Goal: Task Accomplishment & Management: Manage account settings

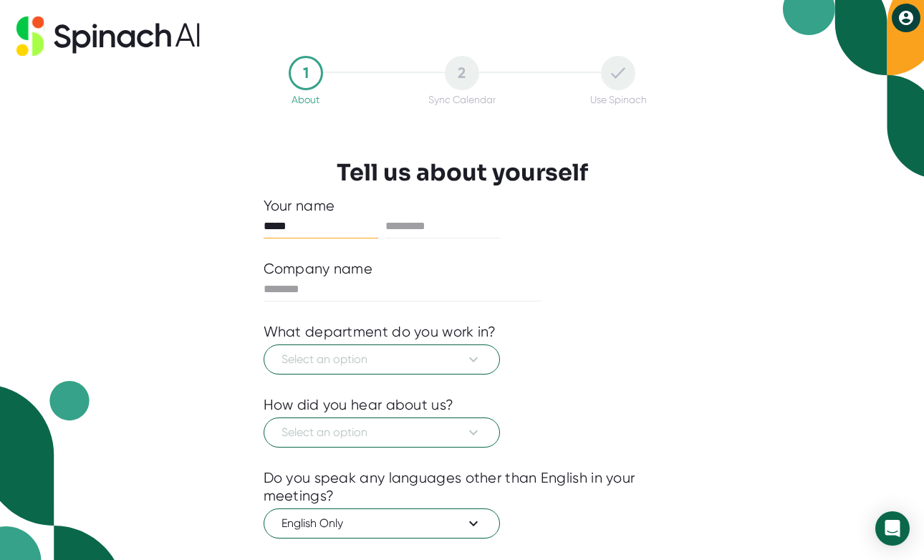
type input "*****"
type input "****"
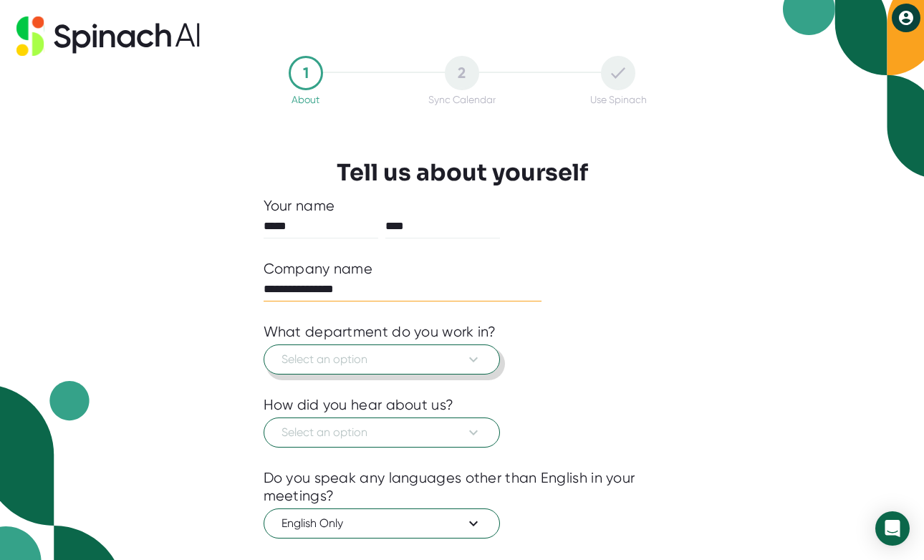
type input "**********"
click at [351, 354] on span "Select an option" at bounding box center [381, 359] width 200 height 17
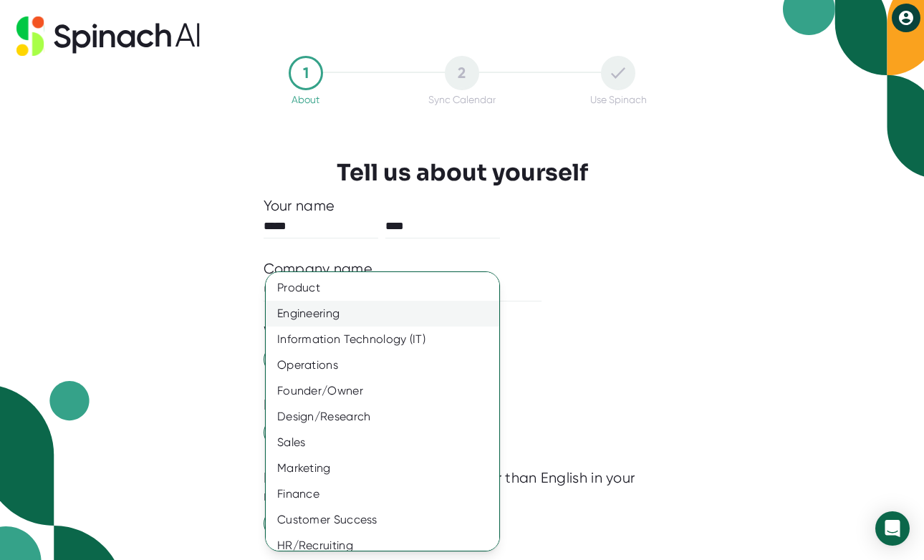
click at [372, 317] on div "Engineering" at bounding box center [382, 314] width 233 height 26
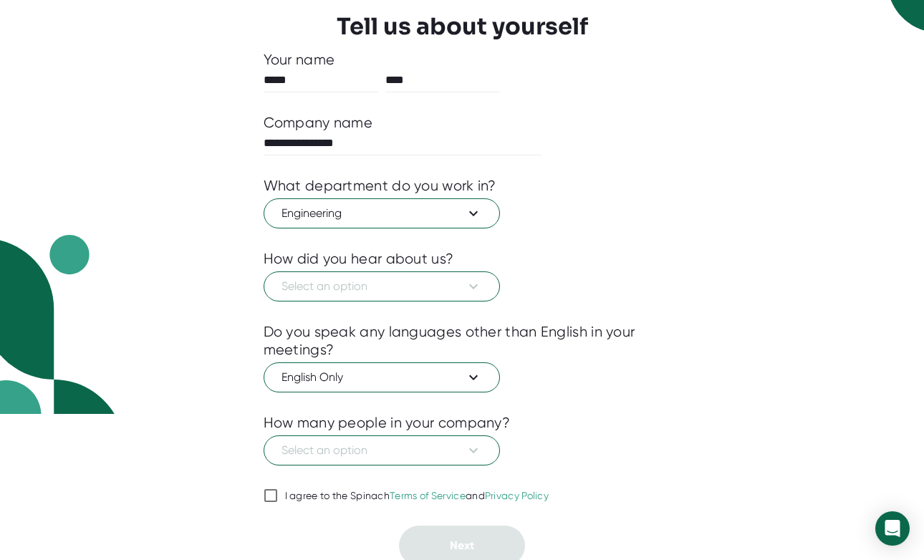
scroll to position [147, 0]
click at [382, 281] on span "Select an option" at bounding box center [381, 285] width 200 height 17
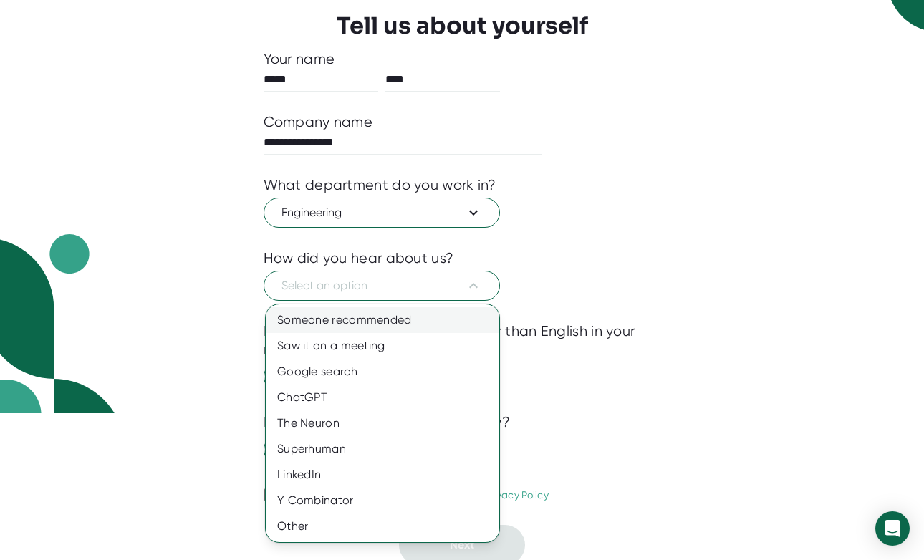
click at [389, 320] on div "Someone recommended" at bounding box center [382, 320] width 233 height 26
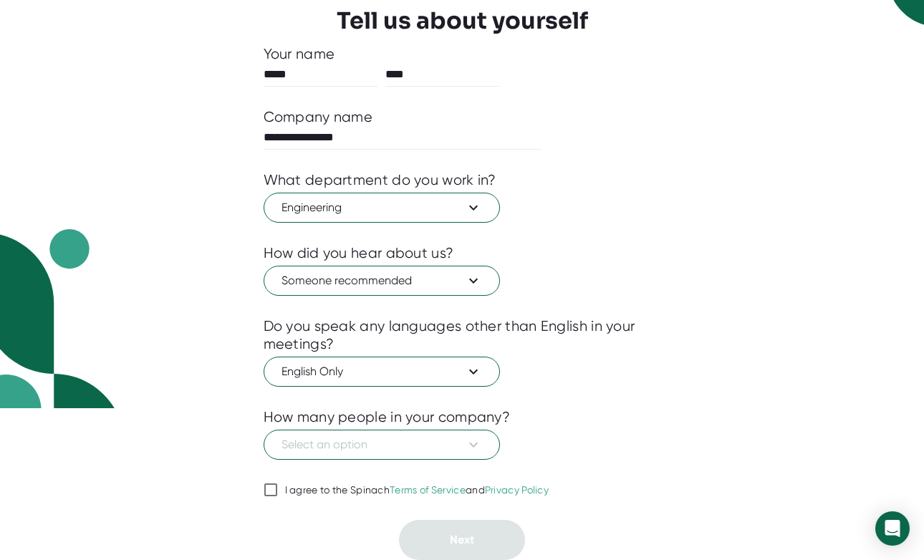
scroll to position [152, 0]
click at [397, 379] on span "English Only" at bounding box center [381, 371] width 200 height 17
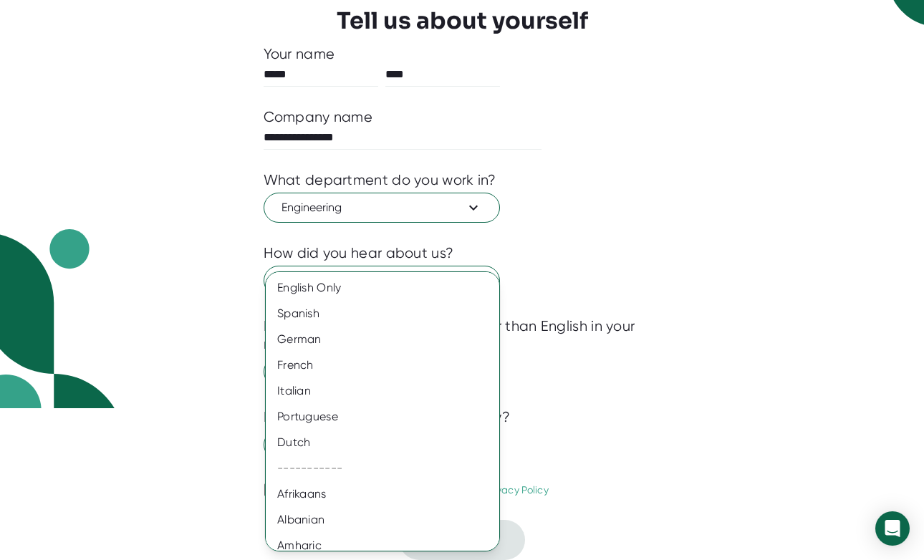
click at [618, 375] on div at bounding box center [462, 280] width 924 height 560
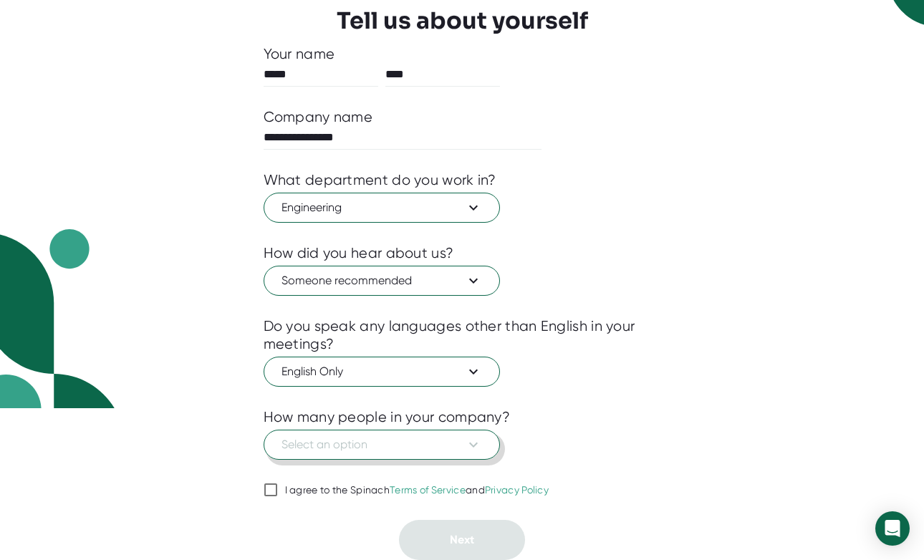
click at [421, 447] on span "Select an option" at bounding box center [381, 444] width 200 height 17
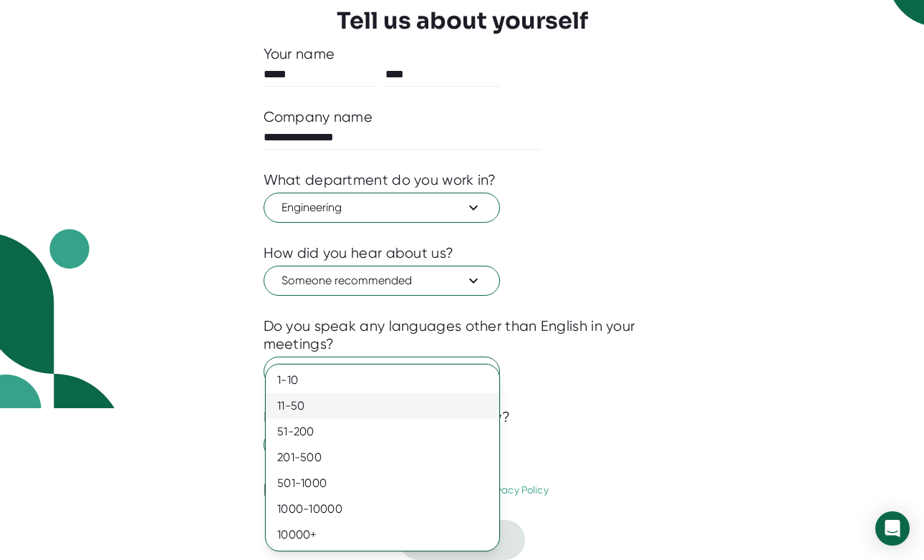
click at [420, 407] on div "11-50" at bounding box center [382, 406] width 233 height 26
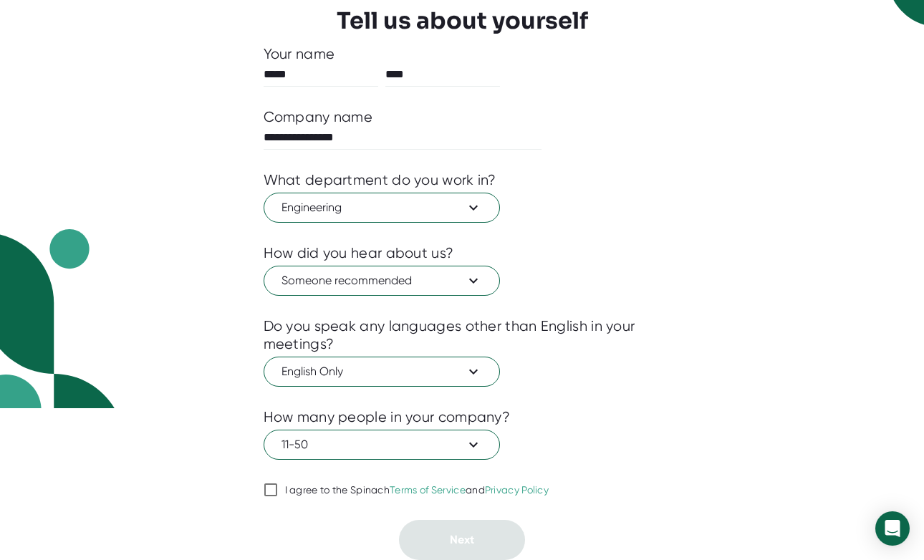
click at [283, 493] on span "I agree to the Spinach Terms of Service and Privacy Policy" at bounding box center [413, 490] width 271 height 13
click at [278, 493] on input "I agree to the Spinach Terms of Service and Privacy Policy" at bounding box center [270, 489] width 14 height 17
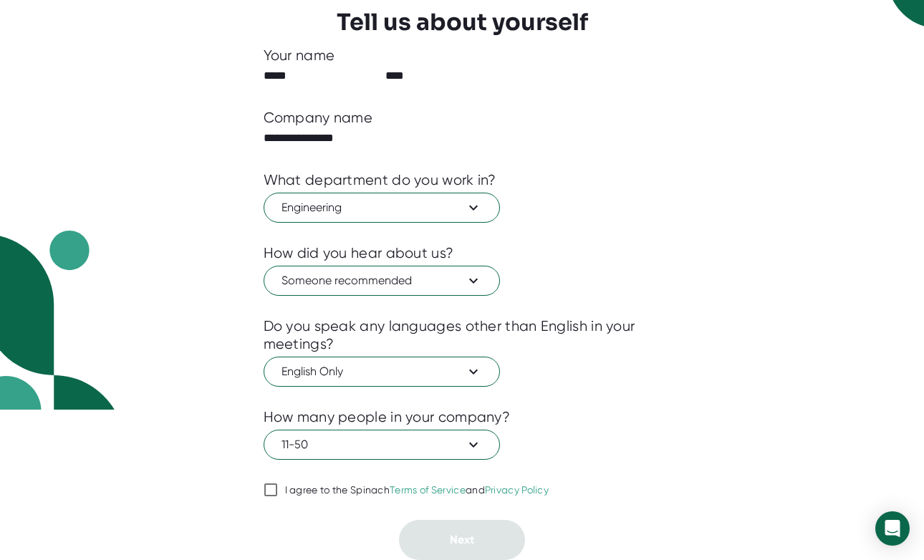
checkbox input "true"
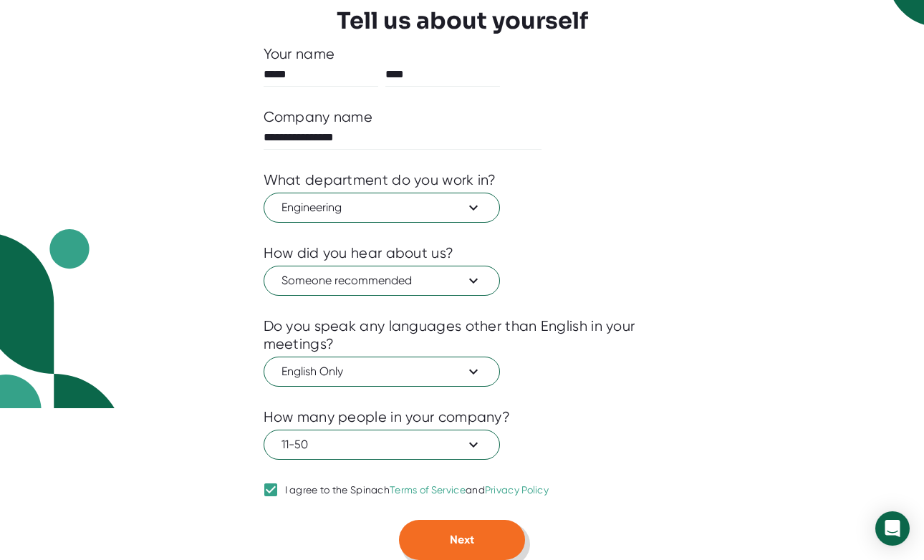
click at [438, 537] on button "Next" at bounding box center [462, 540] width 126 height 40
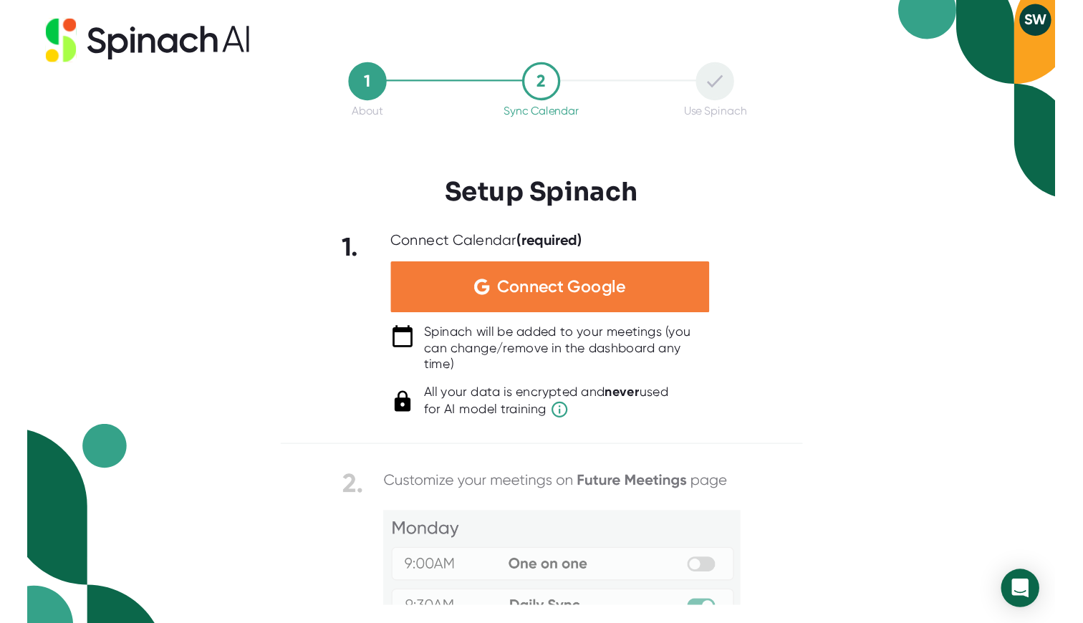
scroll to position [0, 0]
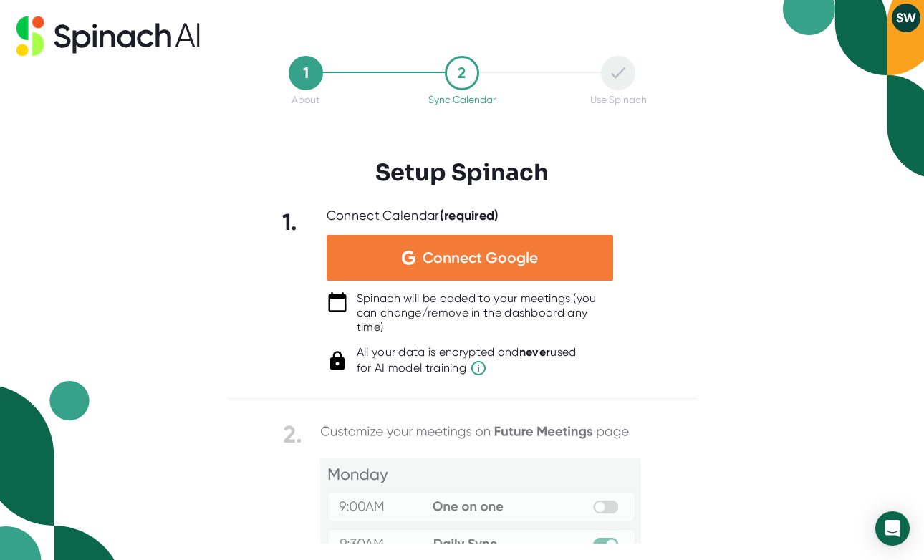
click at [486, 257] on span "Connect Google" at bounding box center [479, 258] width 115 height 14
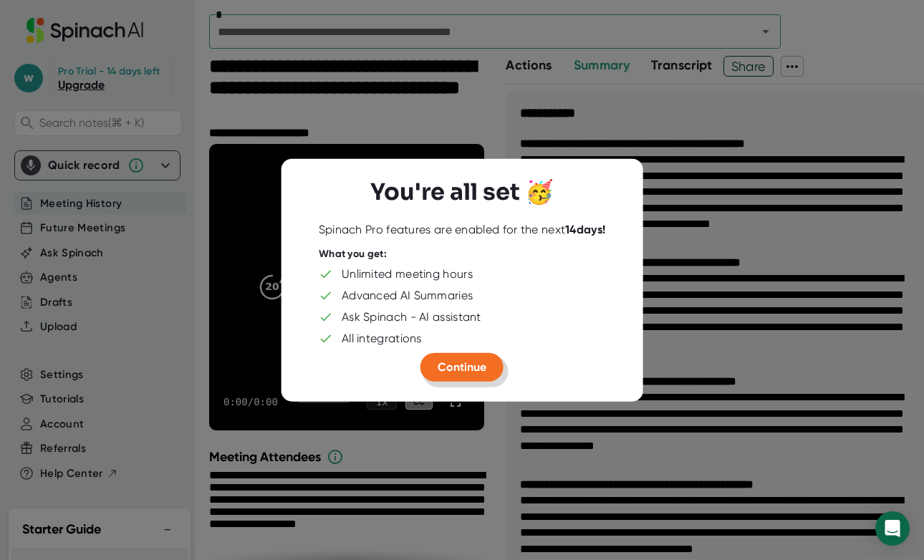
click at [470, 367] on span "Continue" at bounding box center [461, 367] width 49 height 14
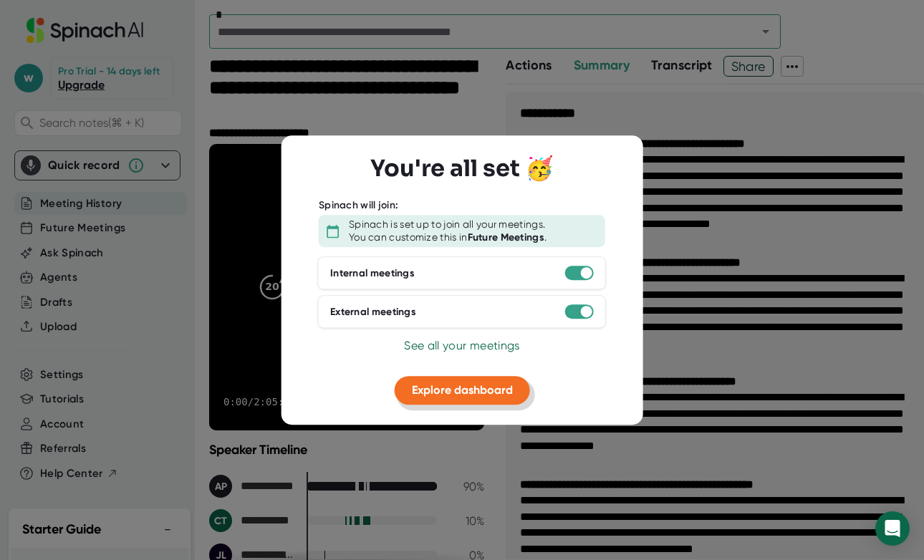
click at [470, 384] on span "Explore dashboard" at bounding box center [462, 390] width 101 height 14
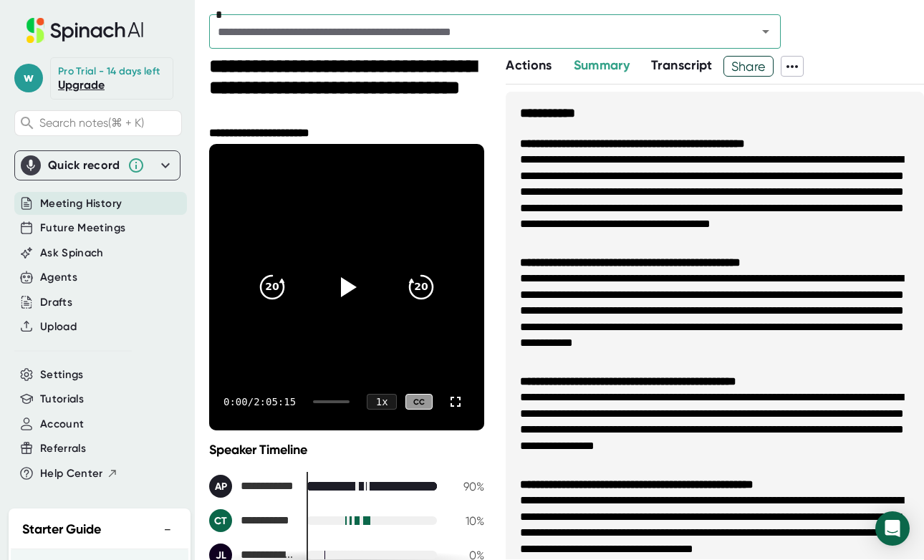
click at [85, 81] on link "Upgrade" at bounding box center [81, 85] width 47 height 14
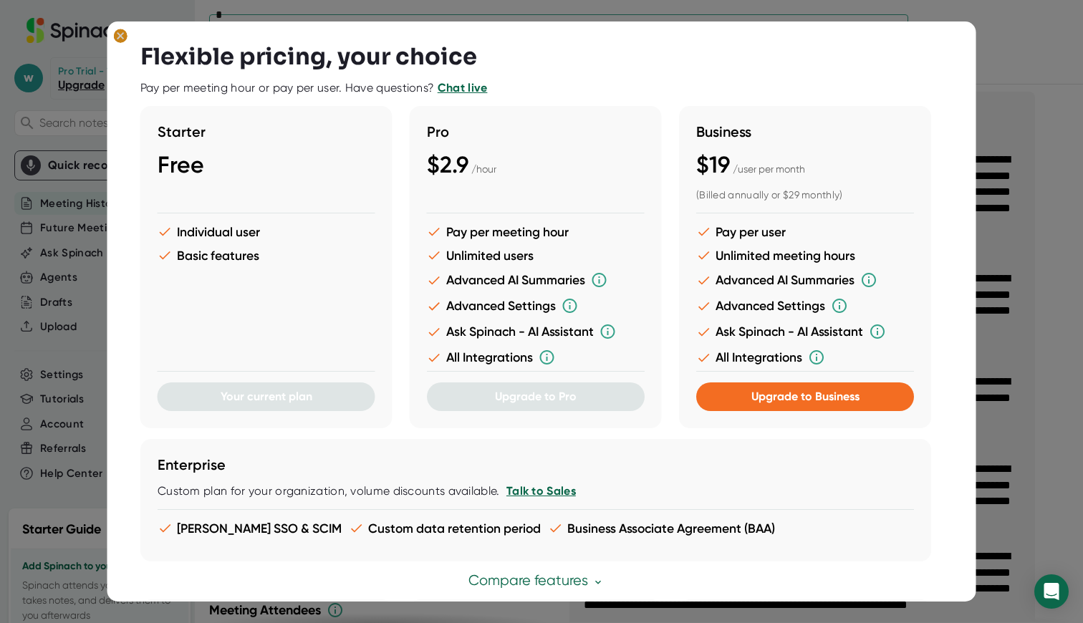
click at [112, 35] on button at bounding box center [121, 37] width 23 height 19
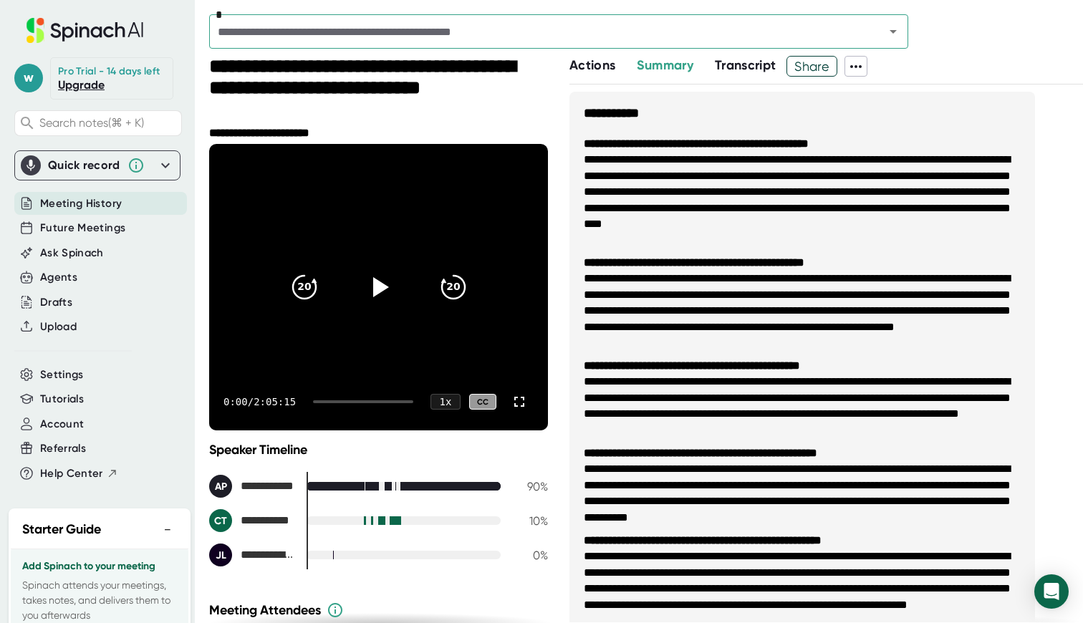
drag, startPoint x: 97, startPoint y: 72, endPoint x: 190, endPoint y: 72, distance: 93.1
click at [190, 72] on div "w Pro Trial - 14 days left Upgrade Search notes (⌘ + K) Quick record Include ta…" at bounding box center [97, 250] width 195 height 500
click at [189, 97] on div "w Pro Trial - 14 days left Upgrade Search notes (⌘ + K) Quick record Include ta…" at bounding box center [97, 250] width 195 height 500
click at [143, 228] on div "Future Meetings" at bounding box center [100, 228] width 173 height 24
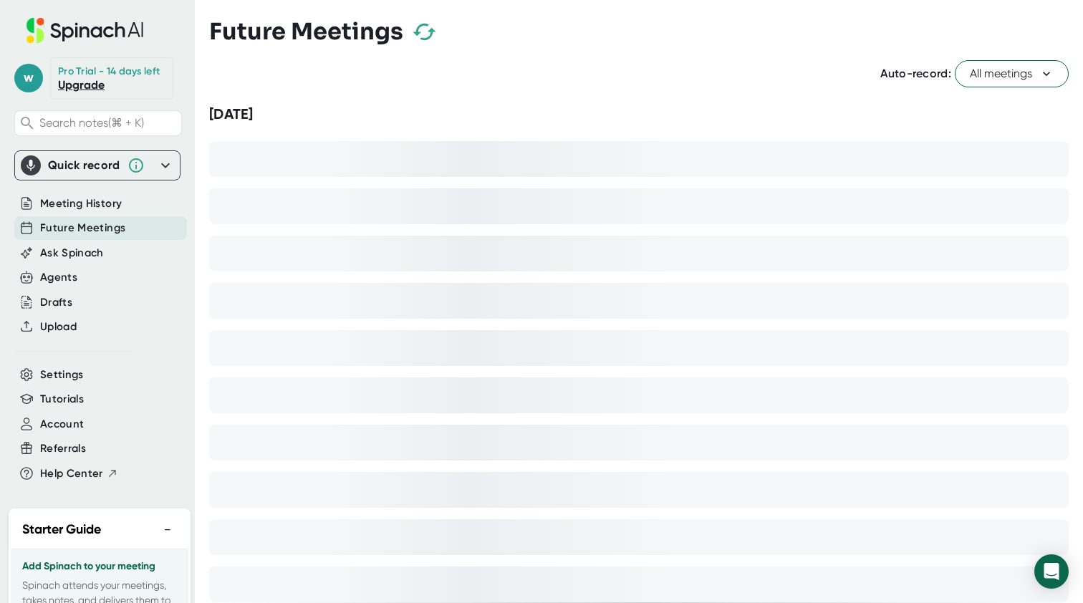
click at [422, 22] on icon "button" at bounding box center [424, 31] width 25 height 25
click at [430, 37] on icon "button" at bounding box center [424, 31] width 25 height 25
click at [923, 63] on button "All meetings" at bounding box center [1011, 73] width 114 height 27
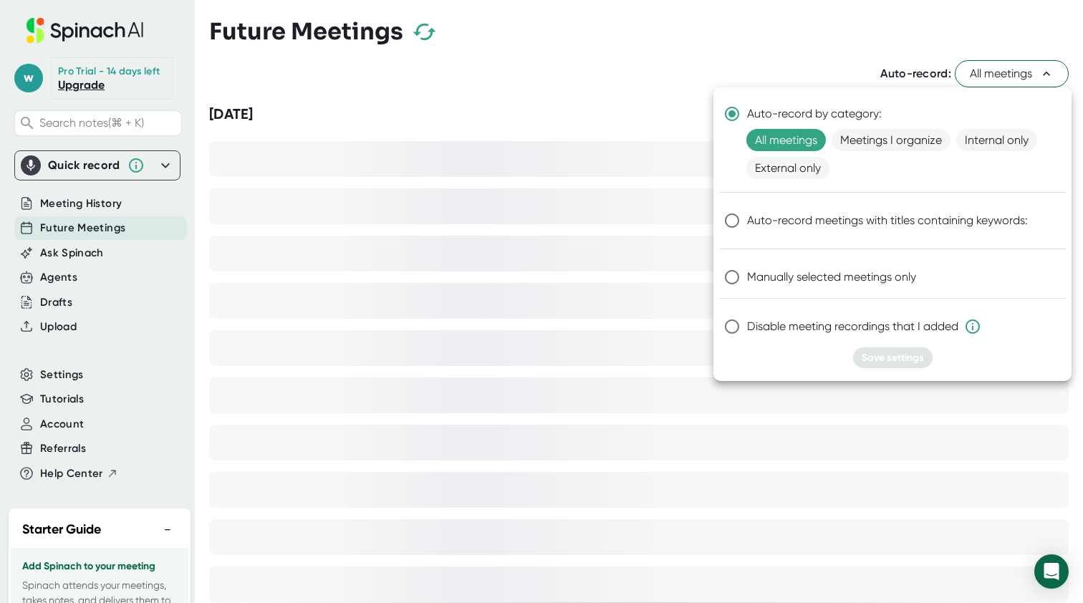
click at [606, 112] on div at bounding box center [541, 301] width 1083 height 603
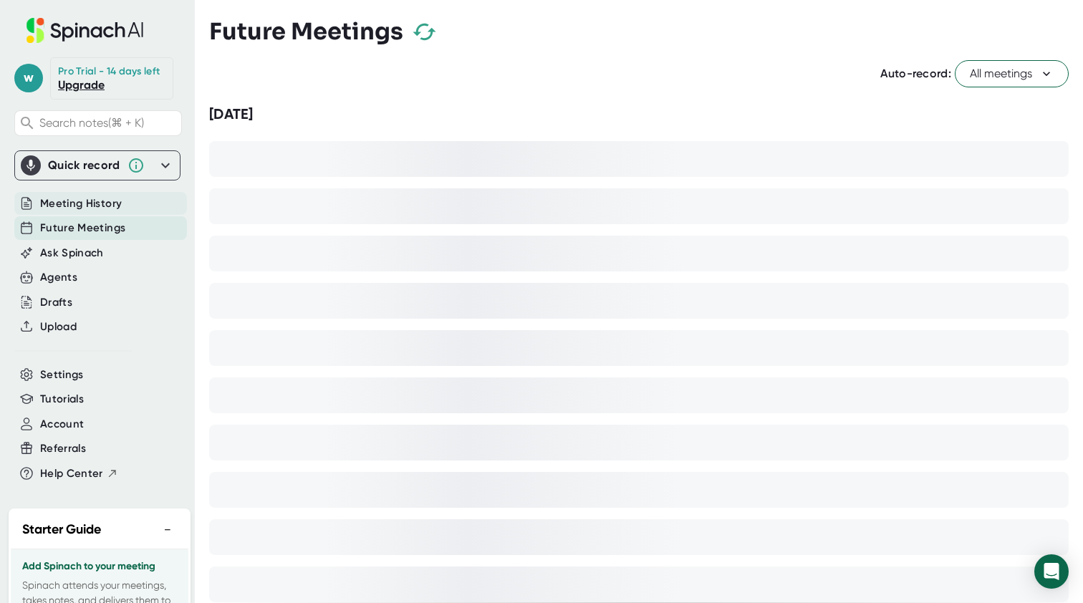
click at [98, 204] on span "Meeting History" at bounding box center [81, 203] width 82 height 16
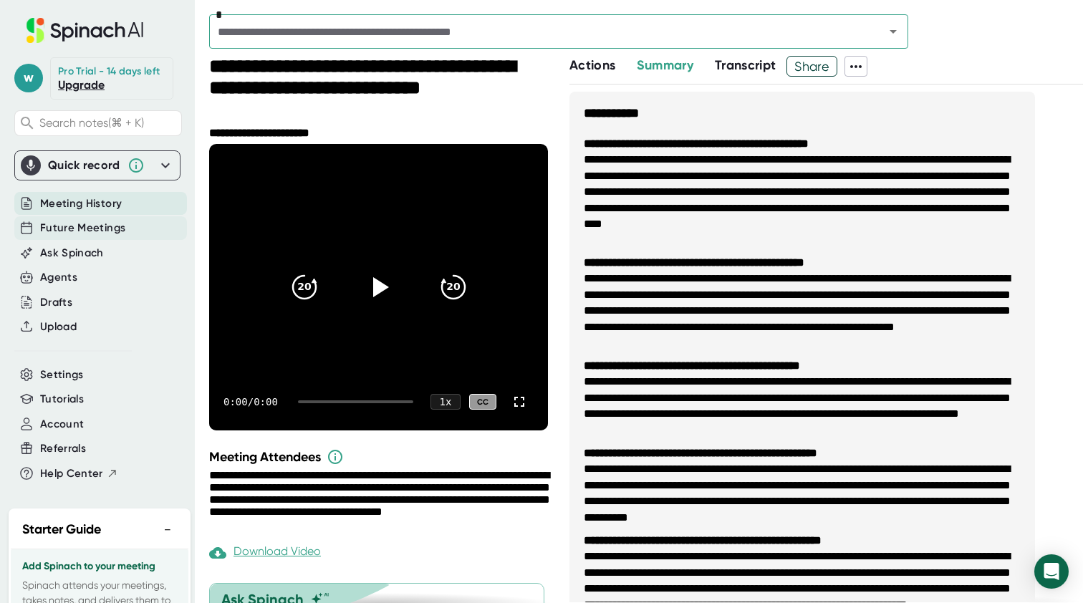
click at [101, 229] on span "Future Meetings" at bounding box center [82, 228] width 85 height 16
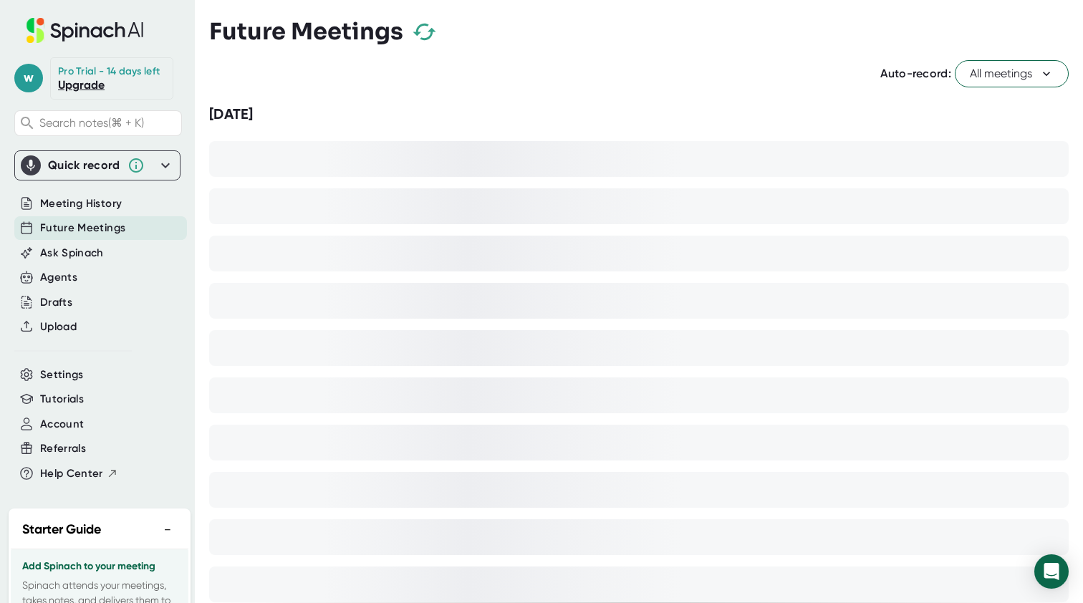
click at [416, 29] on icon "button" at bounding box center [424, 32] width 27 height 29
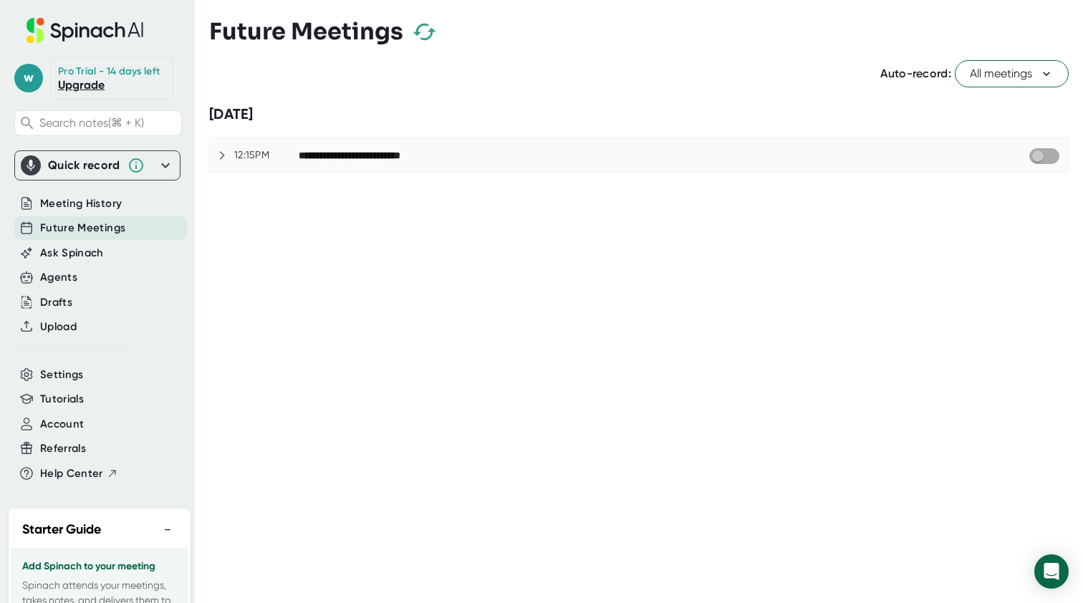
click at [923, 153] on input "checkbox" at bounding box center [1037, 156] width 41 height 13
click at [923, 158] on span "Rejoin" at bounding box center [1042, 160] width 24 height 10
click at [923, 156] on icon at bounding box center [997, 160] width 44 height 27
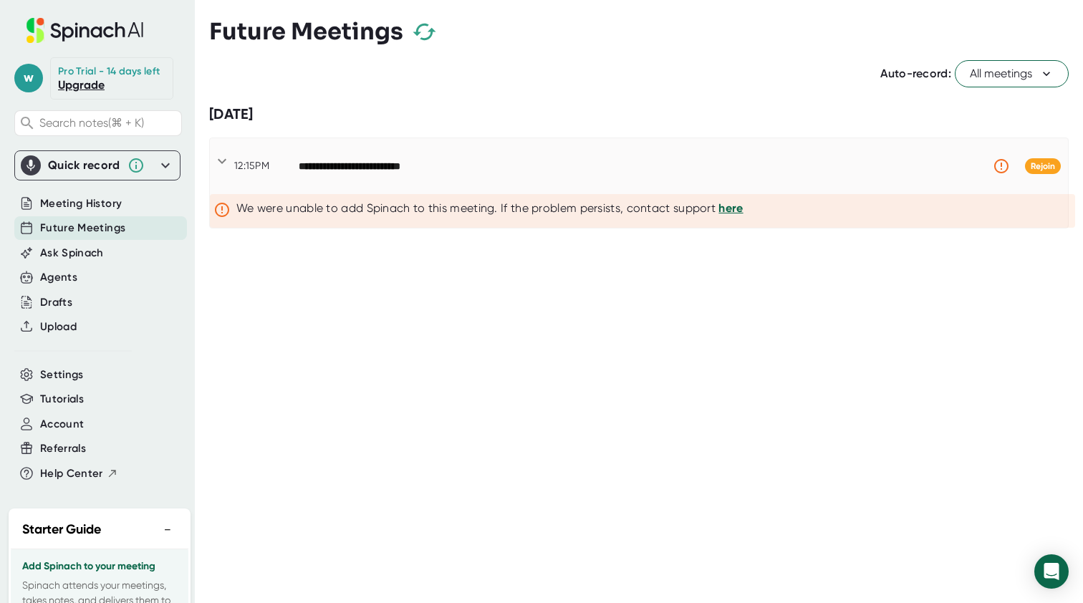
click at [730, 207] on link "here" at bounding box center [730, 208] width 24 height 14
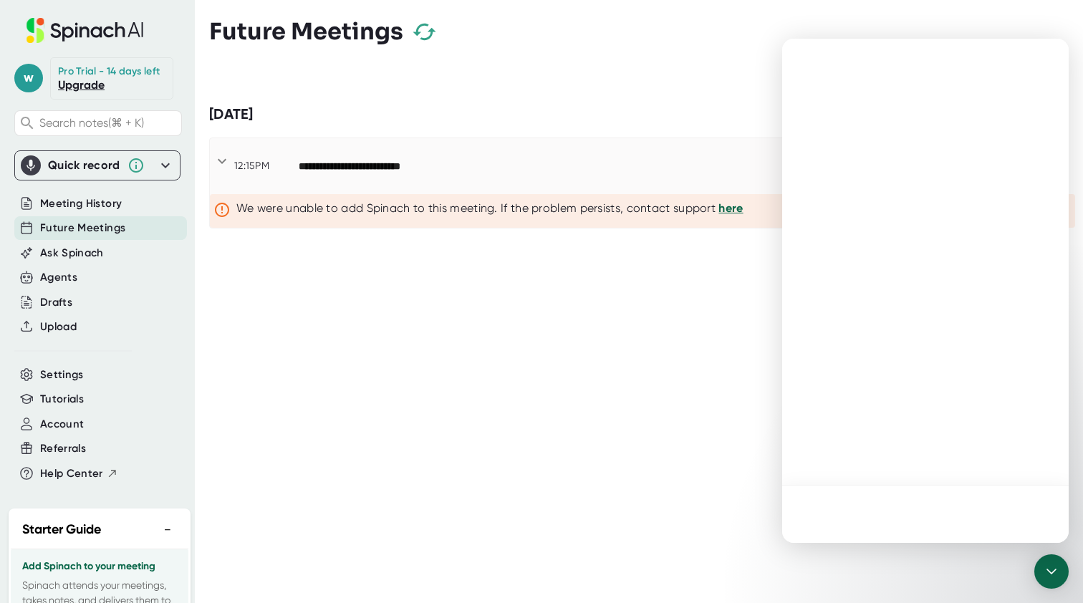
click at [724, 420] on div "**********" at bounding box center [646, 301] width 874 height 603
click at [923, 559] on icon "Close Intercom Messenger" at bounding box center [1049, 569] width 10 height 6
